Goal: Find specific page/section: Find specific page/section

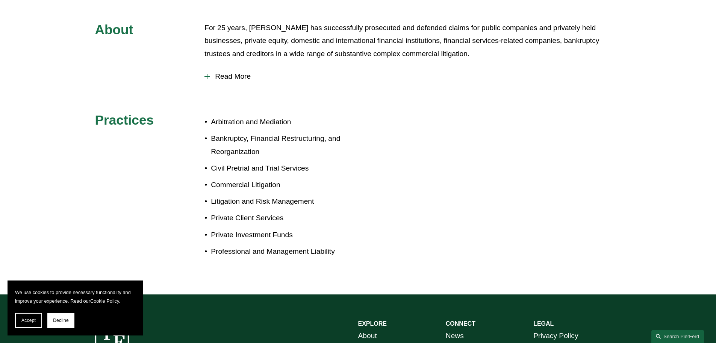
scroll to position [338, 0]
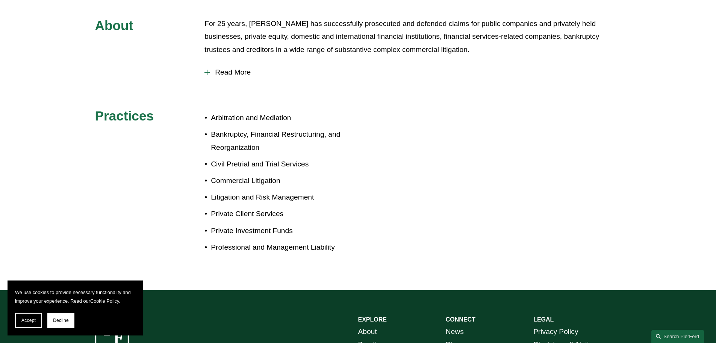
click at [206, 70] on div at bounding box center [207, 72] width 5 height 5
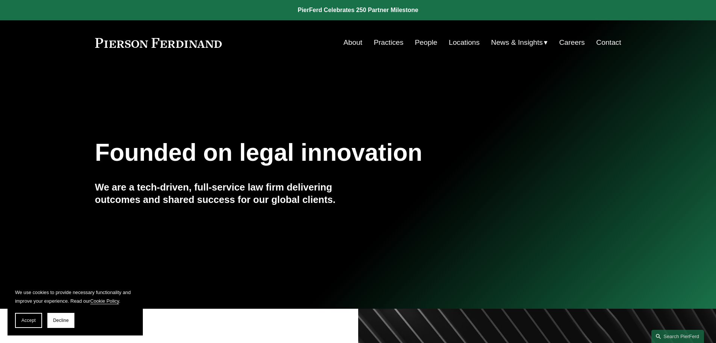
click at [422, 43] on link "People" at bounding box center [426, 42] width 23 height 14
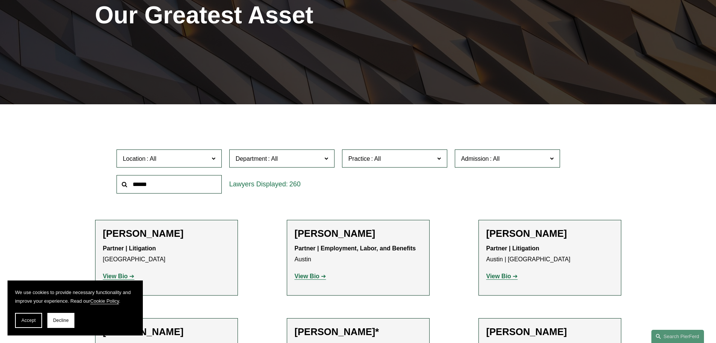
scroll to position [188, 0]
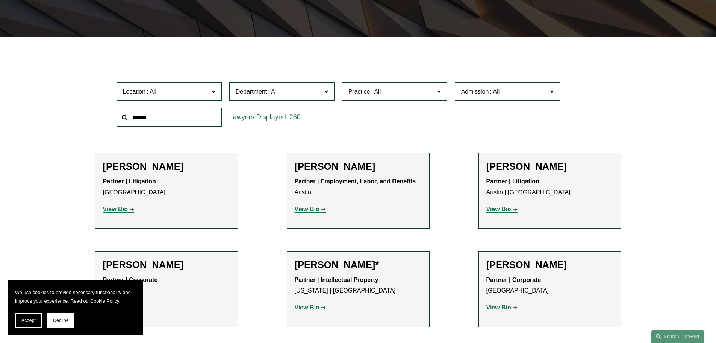
click at [177, 93] on span "Location" at bounding box center [166, 91] width 86 height 10
click at [0, 0] on link "[GEOGRAPHIC_DATA]" at bounding box center [0, 0] width 0 height 0
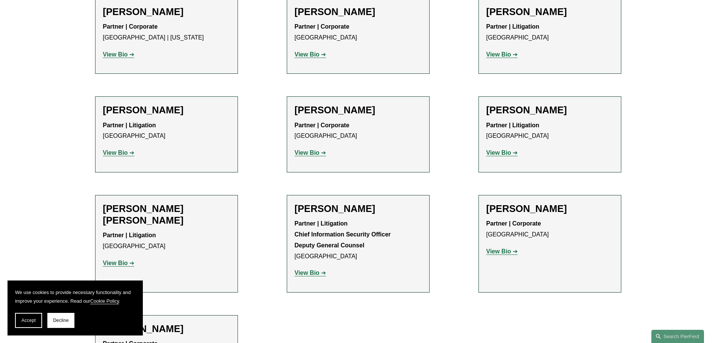
scroll to position [338, 0]
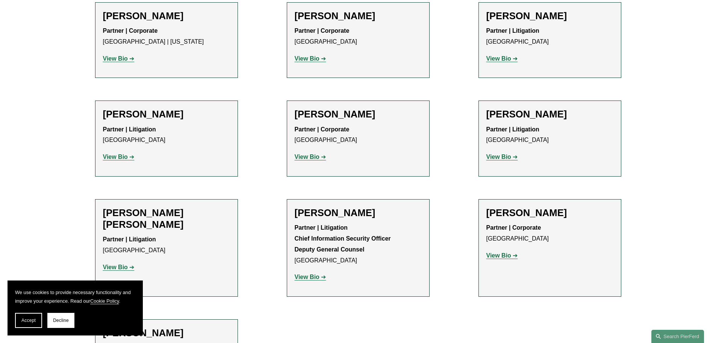
click at [505, 156] on strong "View Bio" at bounding box center [499, 156] width 25 height 6
